Goal: Task Accomplishment & Management: Manage account settings

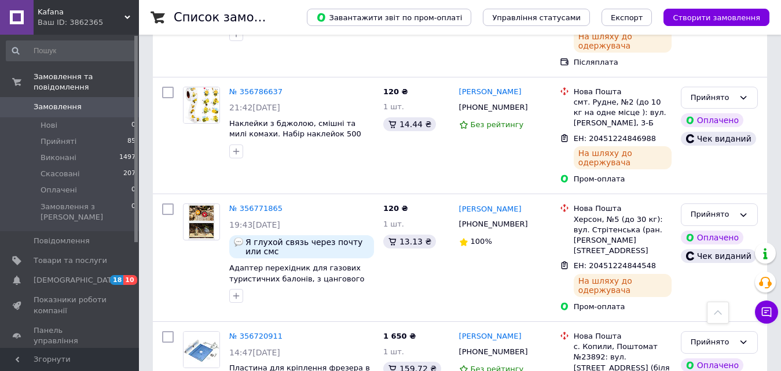
scroll to position [608, 0]
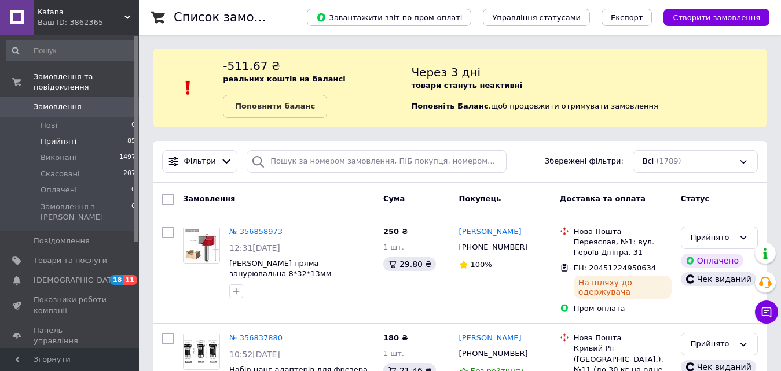
click at [72, 137] on span "Прийняті" at bounding box center [59, 142] width 36 height 10
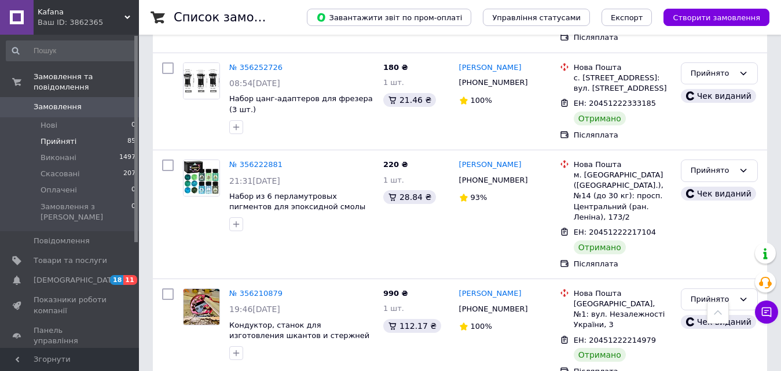
scroll to position [2193, 0]
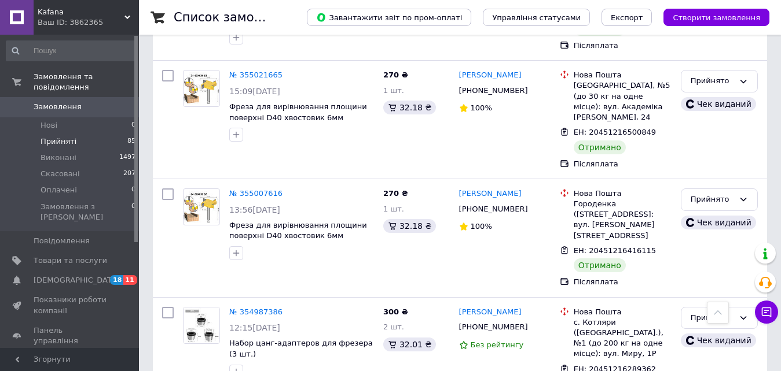
scroll to position [2127, 0]
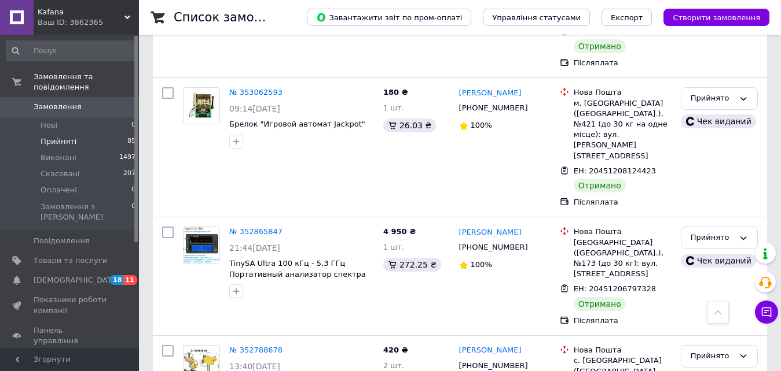
scroll to position [2118, 0]
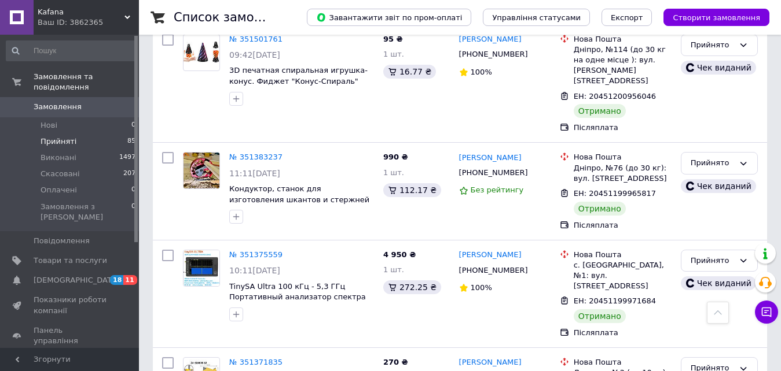
scroll to position [2055, 0]
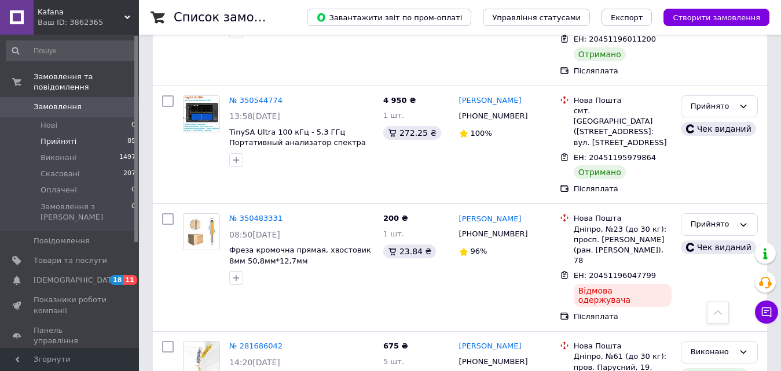
scroll to position [477, 0]
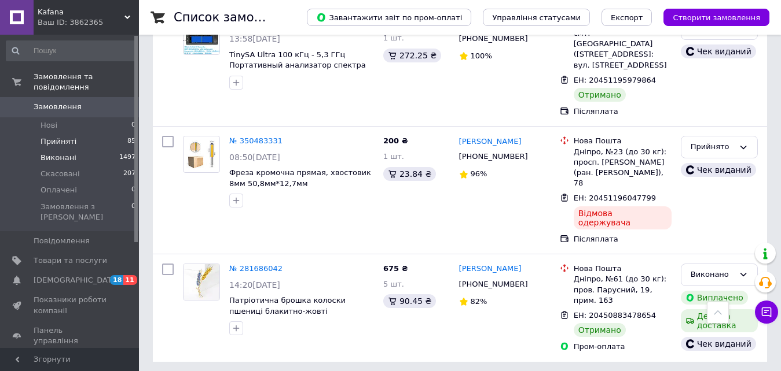
click at [117, 150] on li "Виконані 1497" at bounding box center [71, 158] width 142 height 16
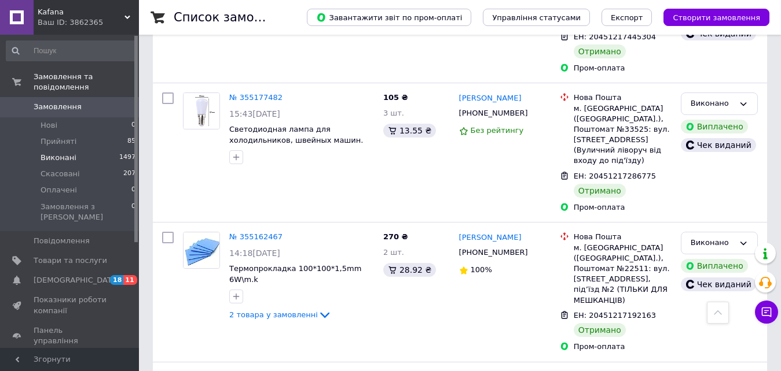
scroll to position [2251, 0]
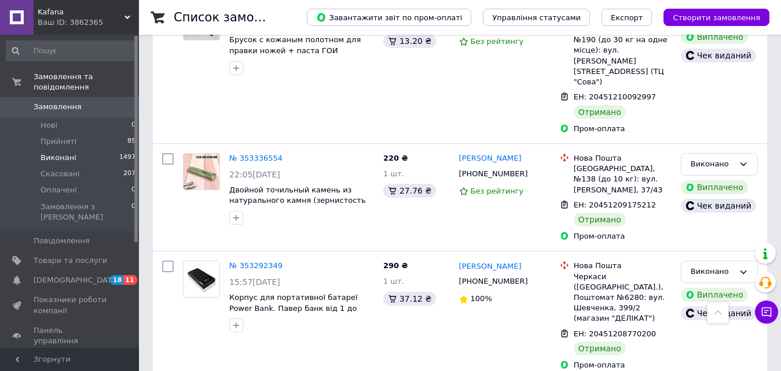
scroll to position [2123, 0]
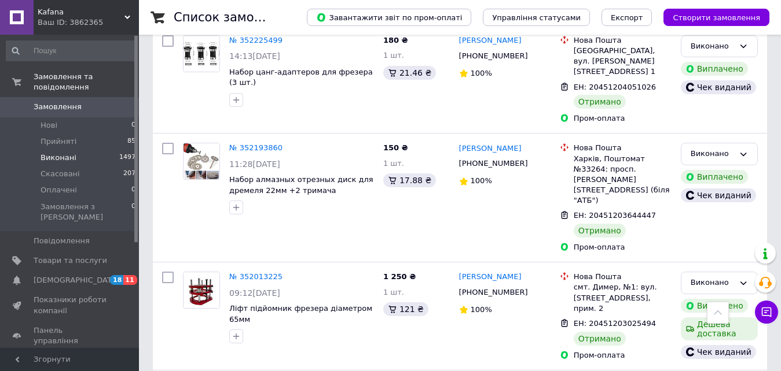
scroll to position [2144, 0]
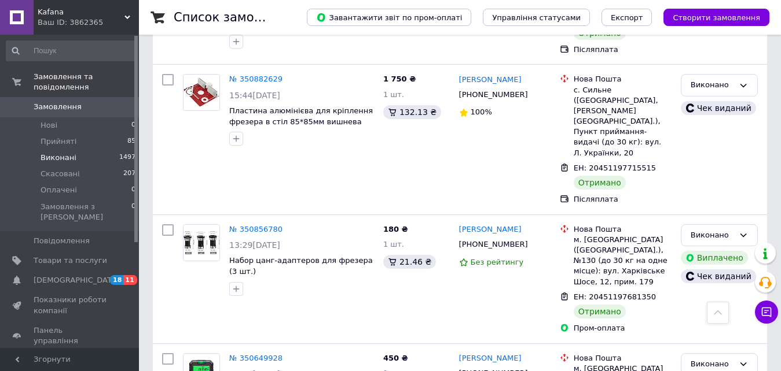
scroll to position [2178, 0]
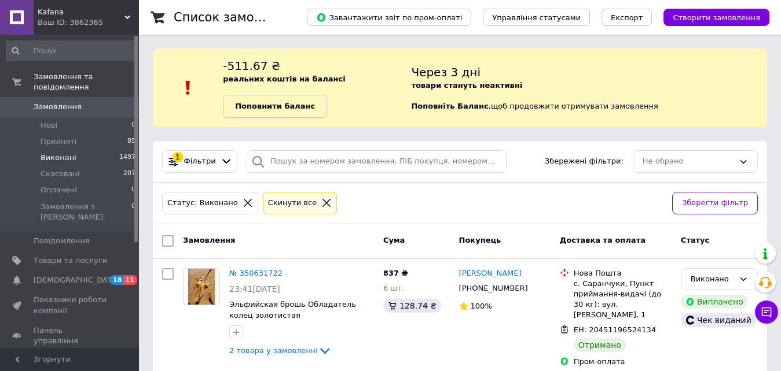
click at [275, 111] on b "Поповнити баланс" at bounding box center [275, 106] width 80 height 9
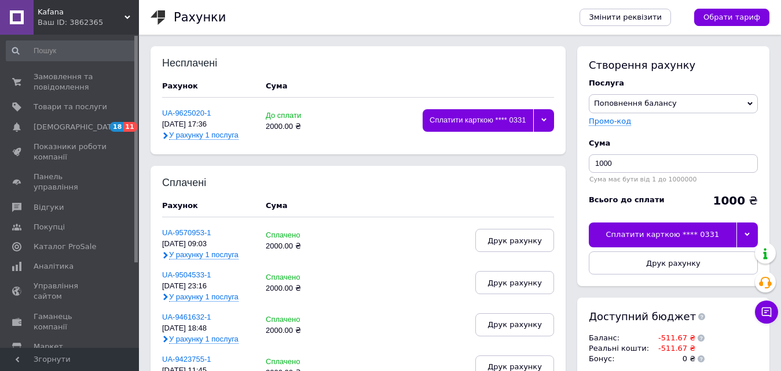
click at [209, 139] on span "У рахунку 1 послуга" at bounding box center [203, 135] width 69 height 9
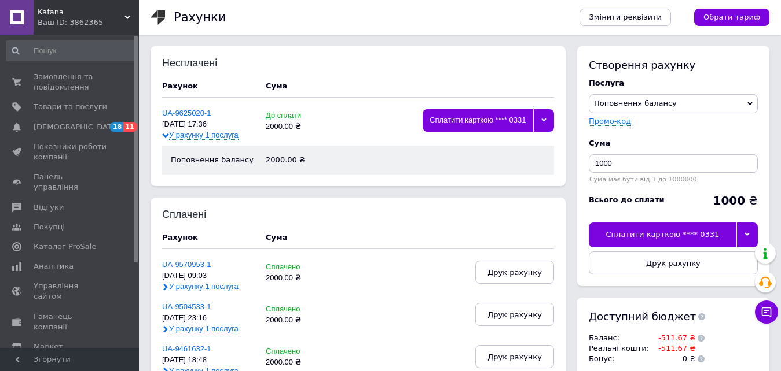
click at [198, 131] on span "У рахунку 1 послуга" at bounding box center [203, 135] width 69 height 9
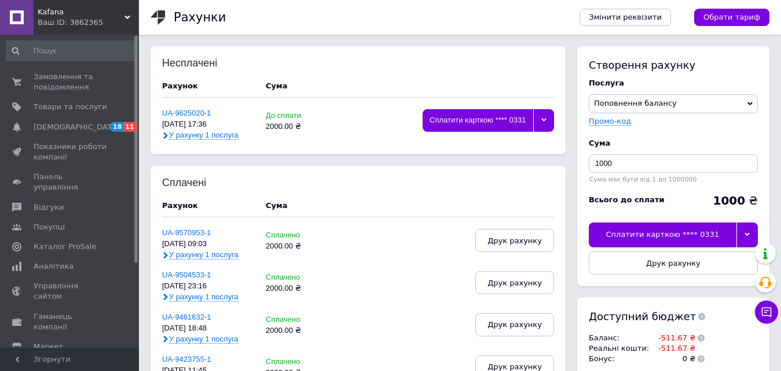
click at [203, 134] on span "У рахунку 1 послуга" at bounding box center [203, 135] width 69 height 9
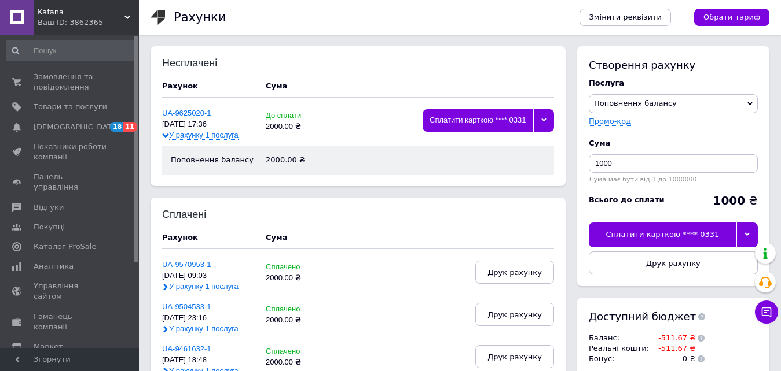
click at [203, 134] on span "У рахунку 1 послуга" at bounding box center [203, 135] width 69 height 9
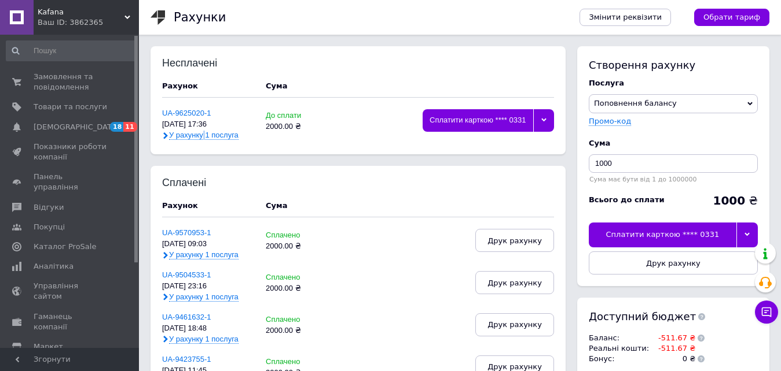
click at [203, 134] on span "У рахунку 1 послуга" at bounding box center [203, 135] width 69 height 9
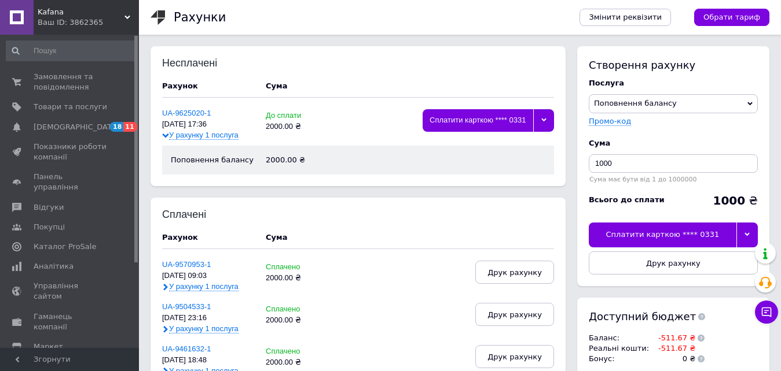
click at [187, 106] on div "Несплачені Рахунок Cума UA-9625020-1 [DATE] 17:36 У рахунку 1 послуга До сплати…" at bounding box center [358, 116] width 392 height 117
click at [189, 113] on link "UA-9625020-1" at bounding box center [186, 113] width 49 height 9
